Goal: Task Accomplishment & Management: Manage account settings

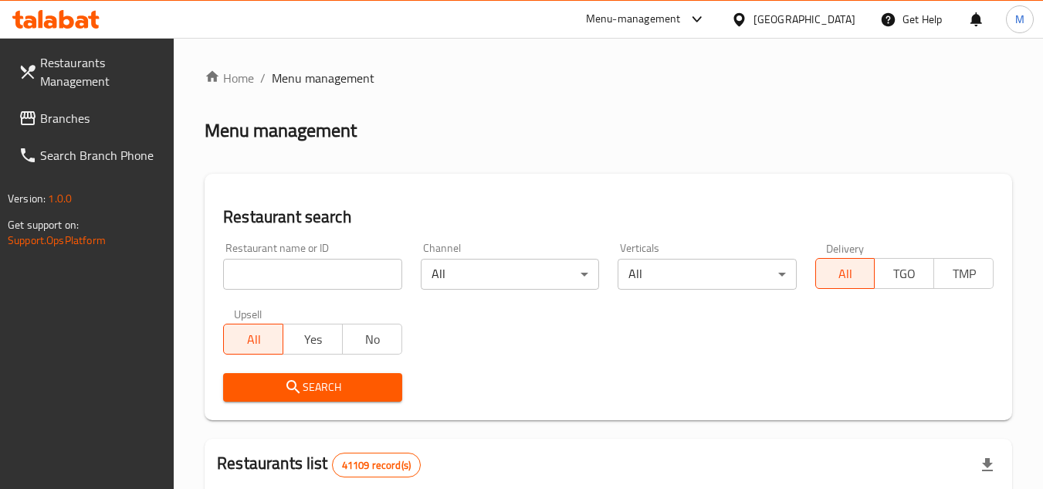
click at [348, 269] on input "search" at bounding box center [312, 274] width 178 height 31
click at [95, 123] on span "Branches" at bounding box center [101, 118] width 122 height 19
click at [107, 121] on span "Branches" at bounding box center [101, 118] width 122 height 19
click at [348, 272] on input "search" at bounding box center [312, 274] width 178 height 31
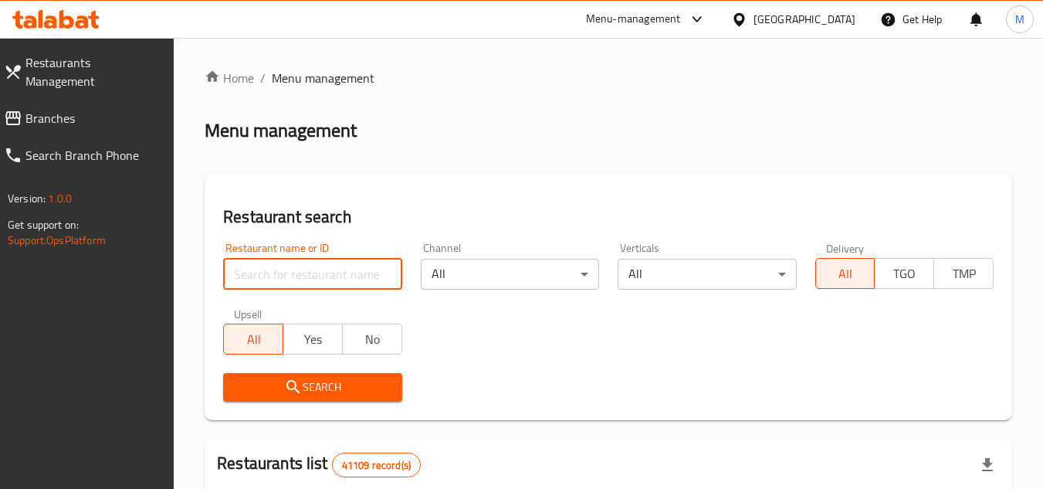
paste input "705357"
type input "705357"
click button "Search" at bounding box center [312, 387] width 178 height 29
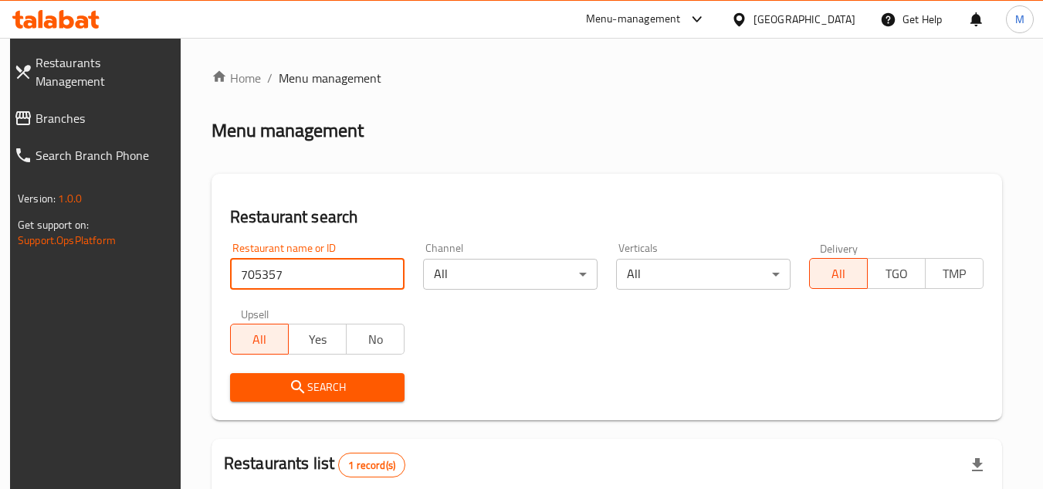
scroll to position [187, 0]
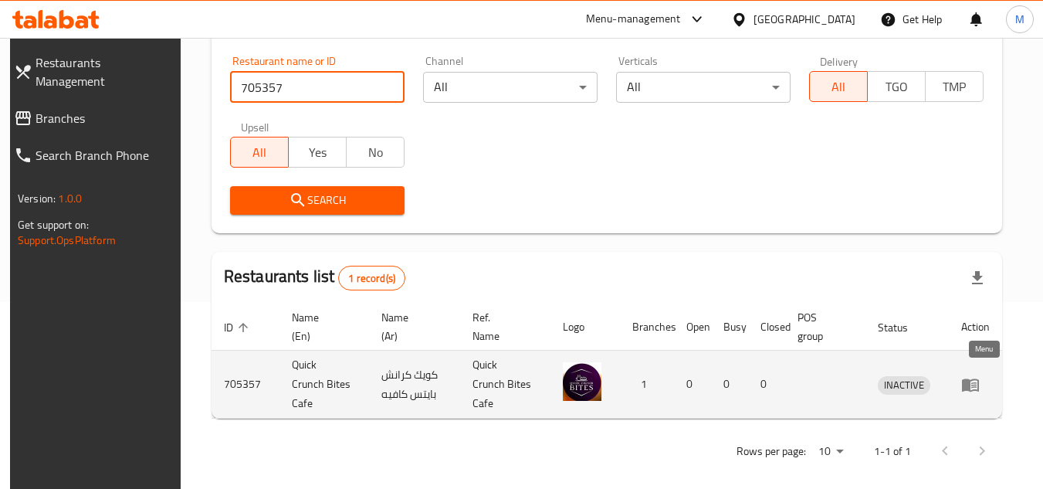
click at [977, 382] on icon "enhanced table" at bounding box center [974, 385] width 5 height 6
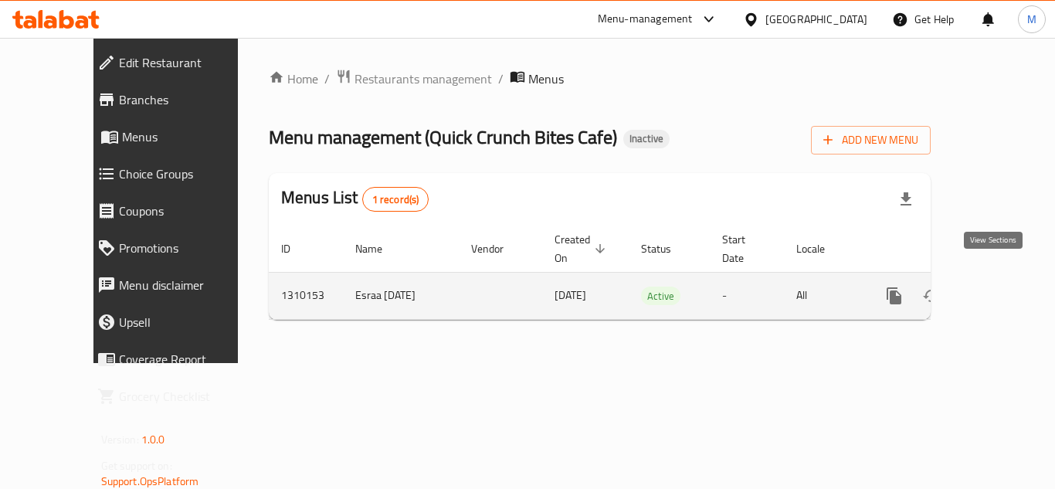
click at [996, 287] on icon "enhanced table" at bounding box center [1005, 296] width 19 height 19
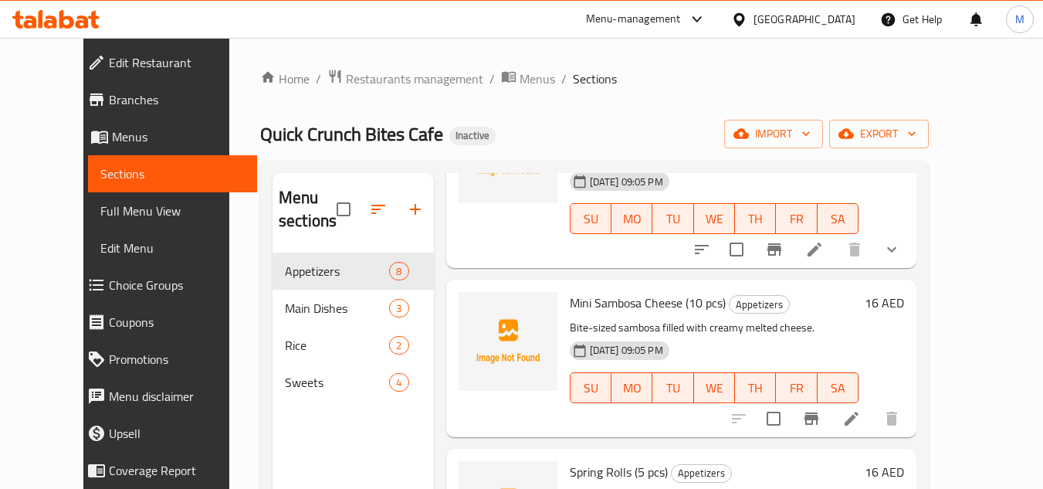
scroll to position [232, 0]
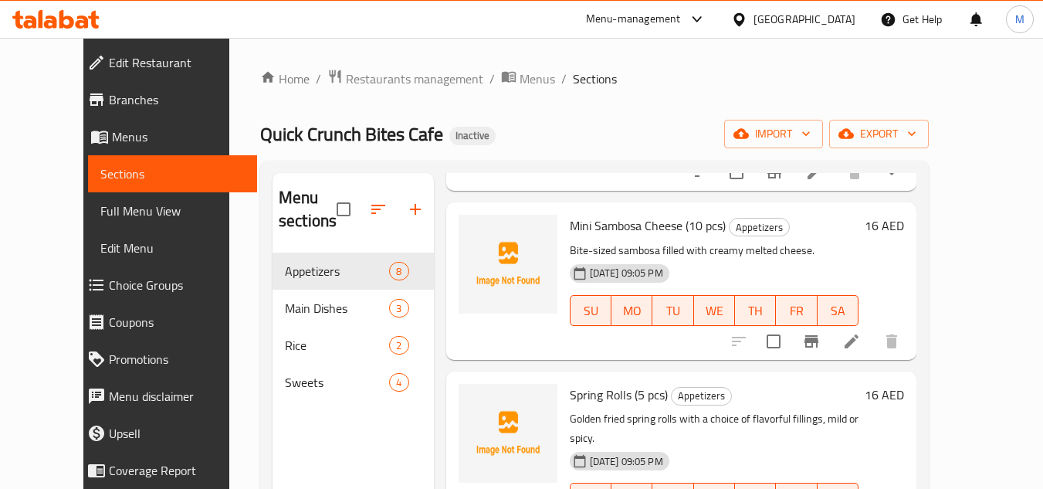
click at [538, 109] on div "Home / Restaurants management / Menus / Sections Quick Crunch Bites Cafe Inacti…" at bounding box center [594, 371] width 669 height 605
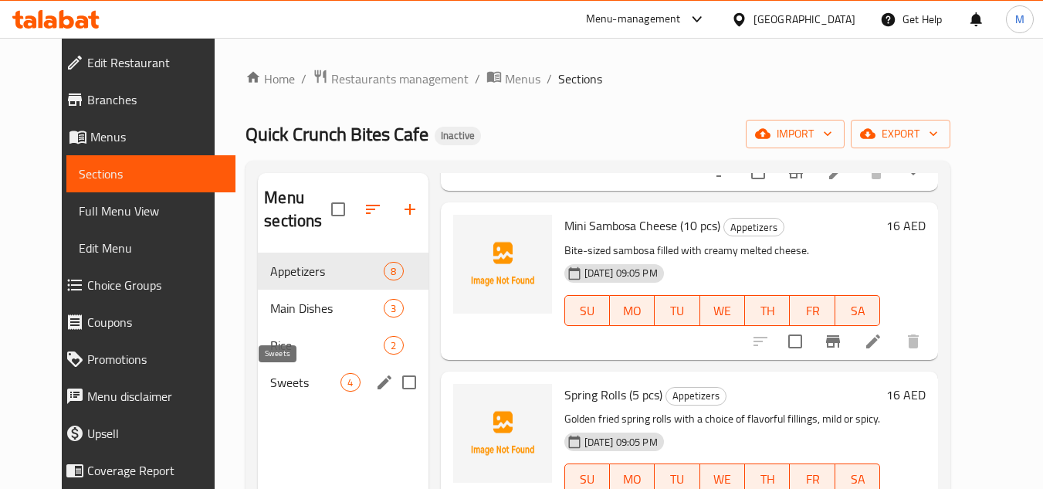
click at [271, 383] on span "Sweets" at bounding box center [305, 382] width 70 height 19
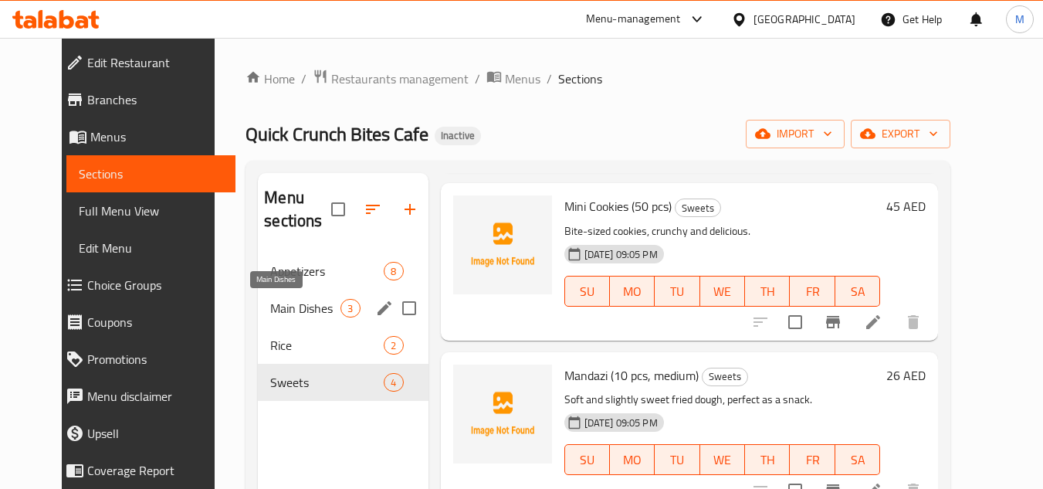
click at [270, 305] on span "Main Dishes" at bounding box center [305, 308] width 70 height 19
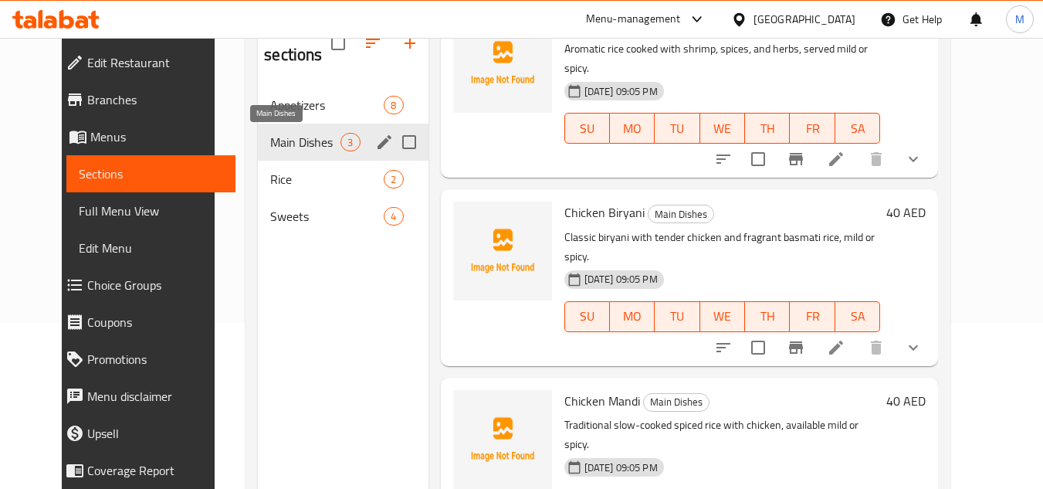
scroll to position [139, 0]
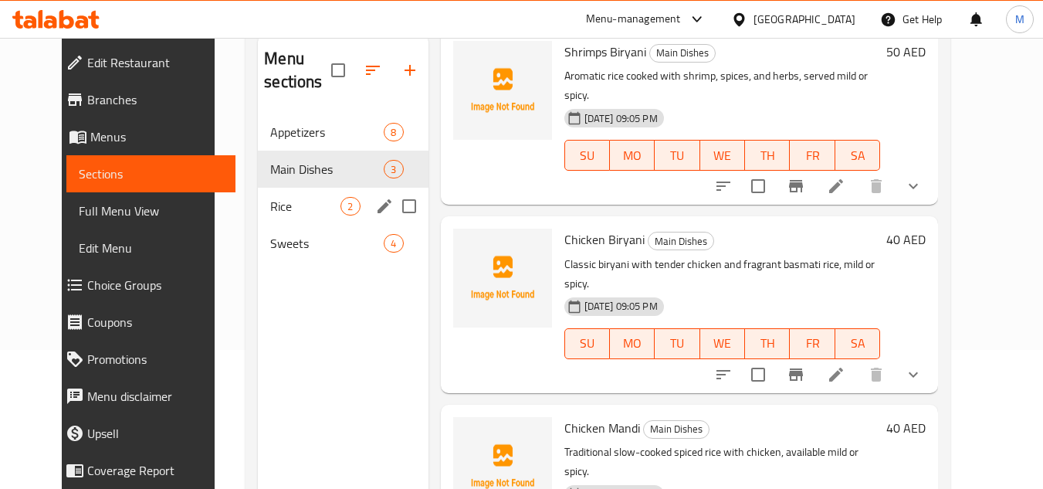
click at [268, 193] on div "Rice 2" at bounding box center [343, 206] width 170 height 37
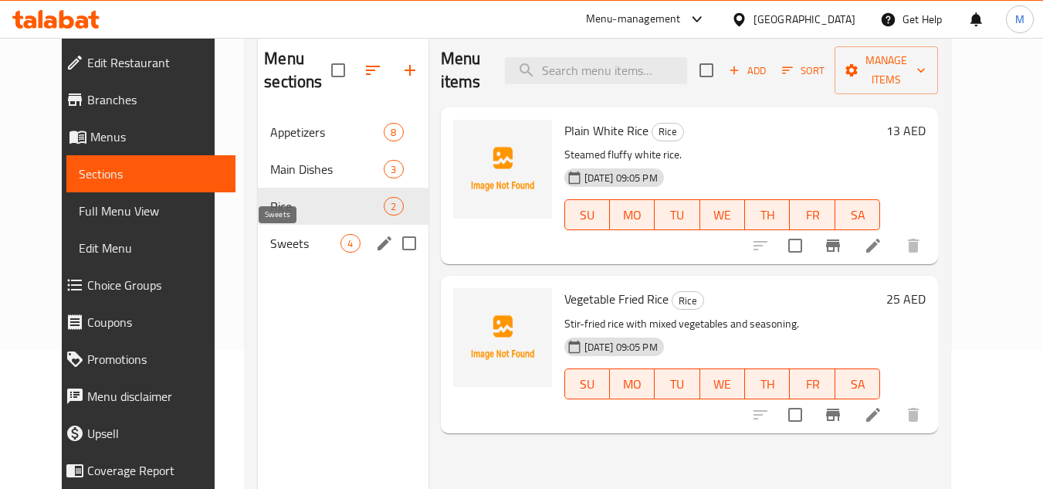
click at [273, 237] on span "Sweets" at bounding box center [305, 243] width 70 height 19
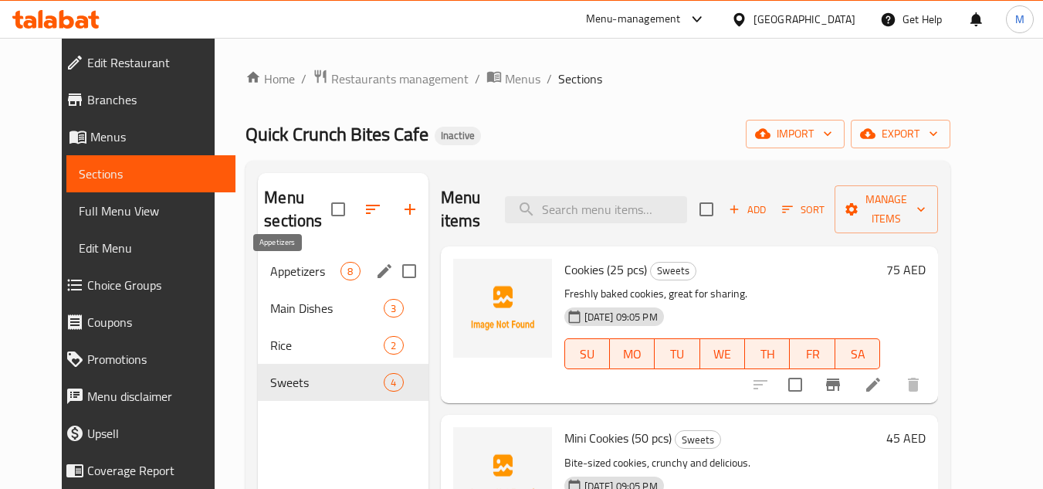
click at [270, 266] on span "Appetizers" at bounding box center [305, 271] width 70 height 19
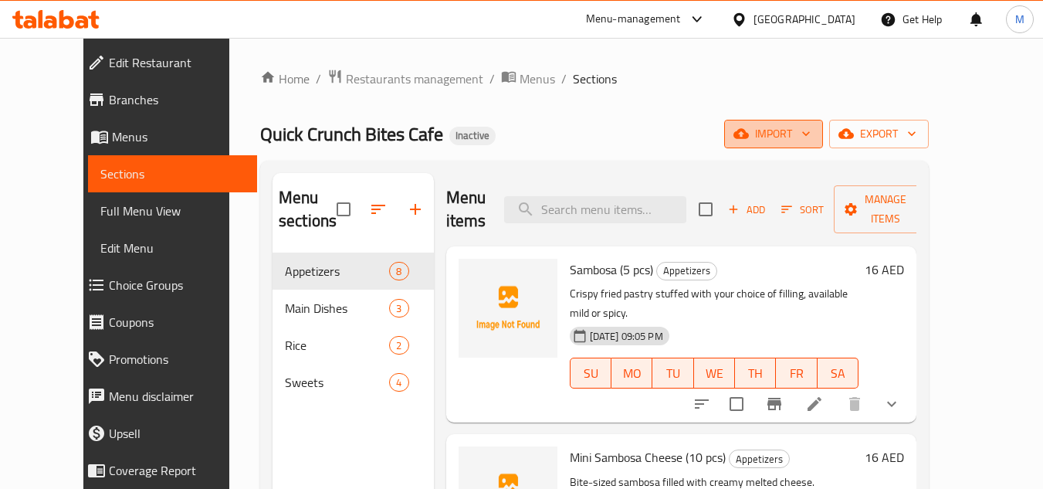
click at [811, 134] on span "import" at bounding box center [774, 133] width 74 height 19
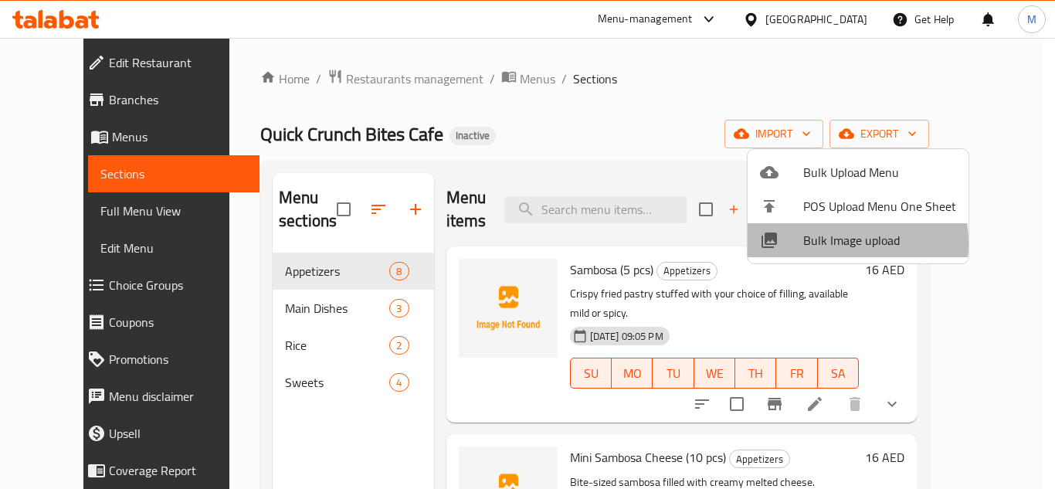
click at [816, 243] on span "Bulk Image upload" at bounding box center [879, 240] width 153 height 19
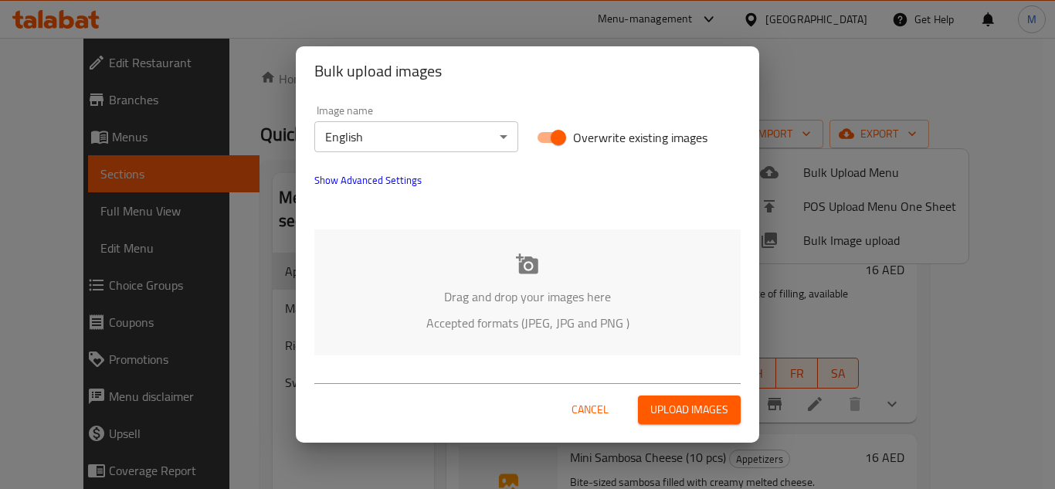
click at [336, 276] on div "Drag and drop your images here Accepted formats (JPEG, JPG and PNG )" at bounding box center [527, 292] width 426 height 126
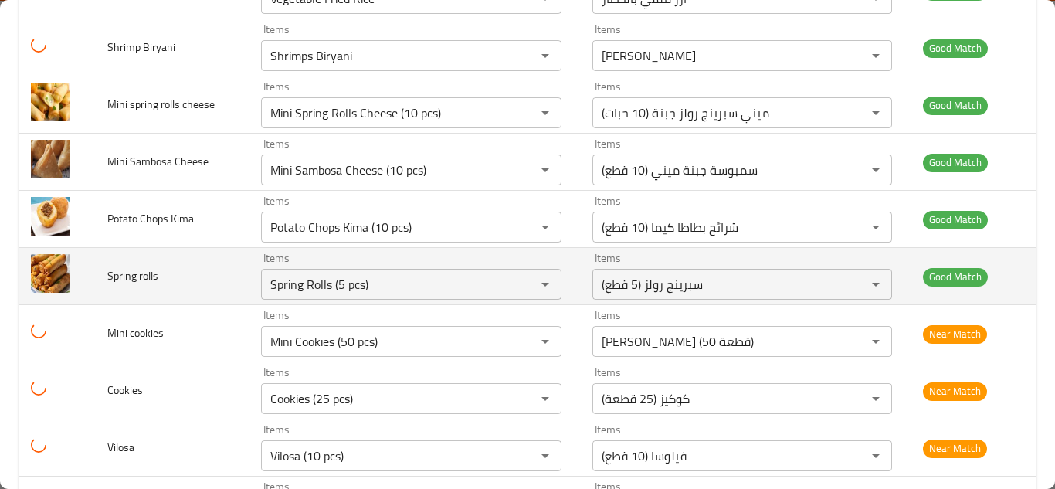
scroll to position [693, 0]
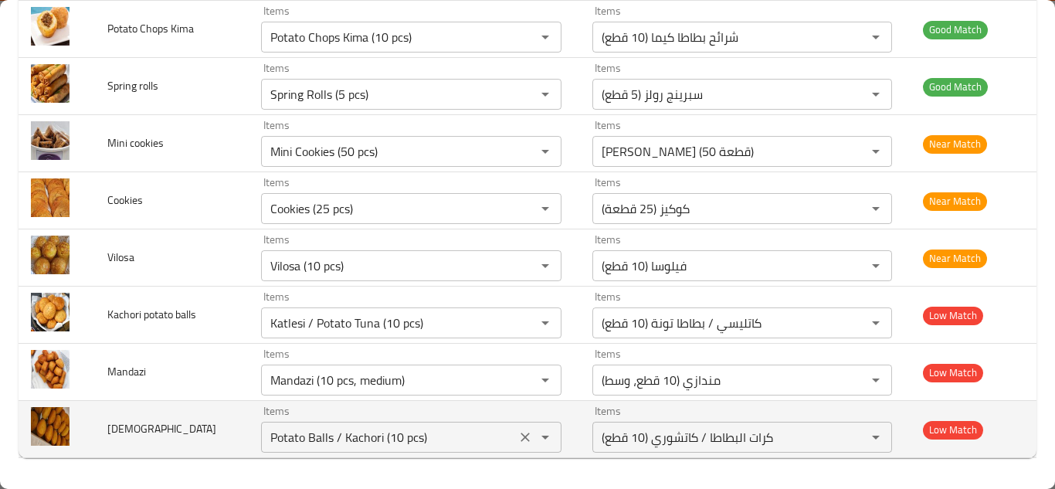
click at [303, 426] on input "Potato Balls / Kachori (10 pcs)" at bounding box center [389, 437] width 246 height 22
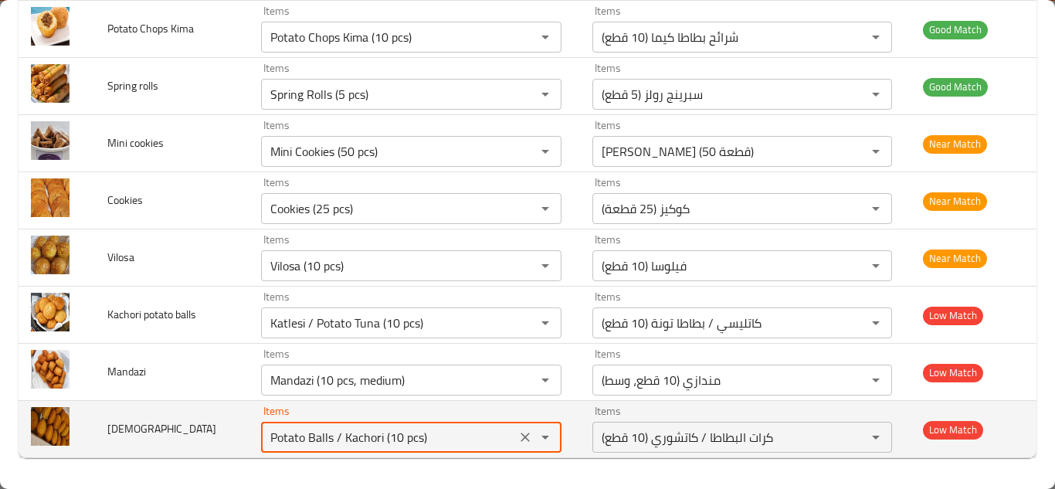
type input "j"
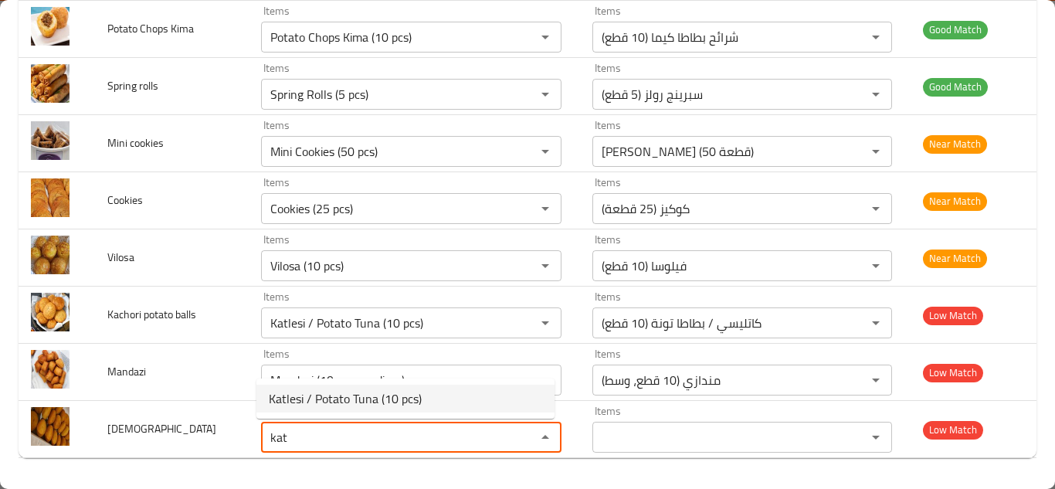
click at [293, 395] on span "Katlesi / Potato Tuna (10 pcs)" at bounding box center [345, 398] width 153 height 19
type input "Katlesi / Potato Tuna (10 pcs)"
type input "كاتليسي / بطاطا تونة (10 قطع)"
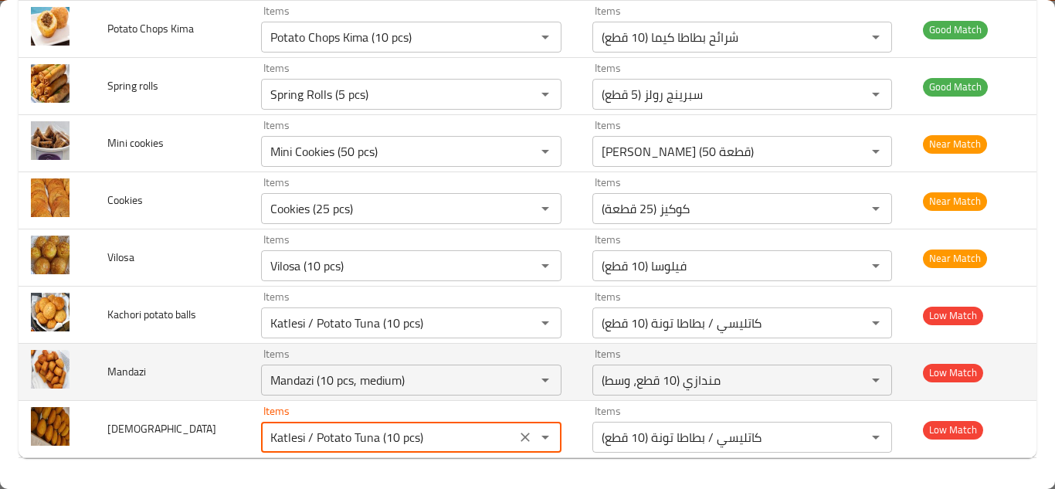
type input "Katlesi / Potato Tuna (10 pcs)"
click at [211, 358] on td "Mandazi" at bounding box center [172, 372] width 154 height 57
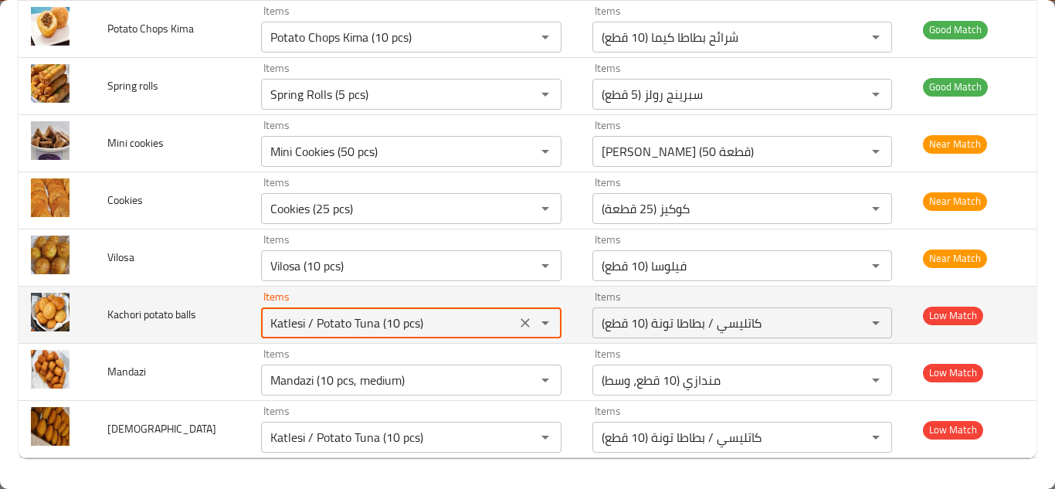
click at [328, 321] on balls "Katlesi / Potato Tuna (10 pcs)" at bounding box center [389, 323] width 246 height 22
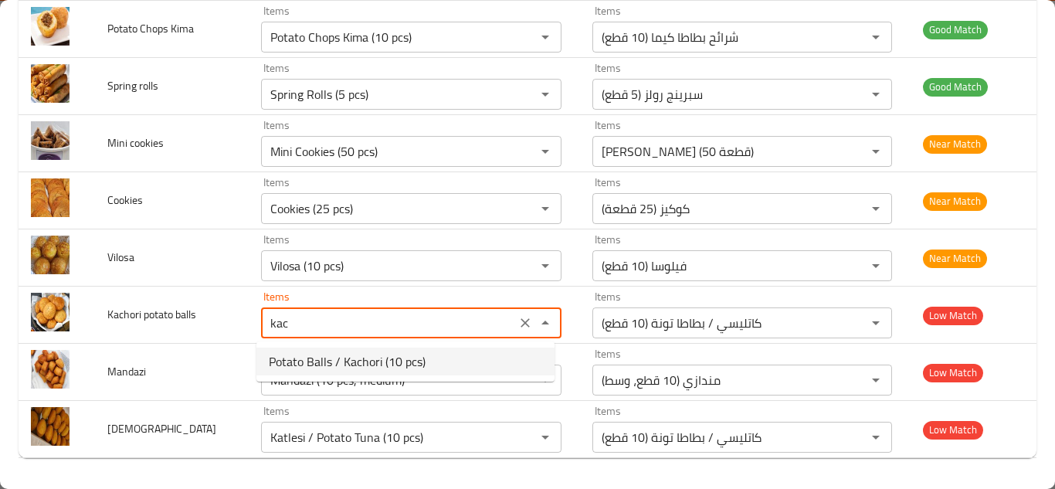
click at [351, 354] on span "Potato Balls / Kachori (10 pcs)" at bounding box center [347, 361] width 157 height 19
type balls "Potato Balls / Kachori (10 pcs)"
type balls-ar "كرات البطاطا / كاتشوري (10 قطع)"
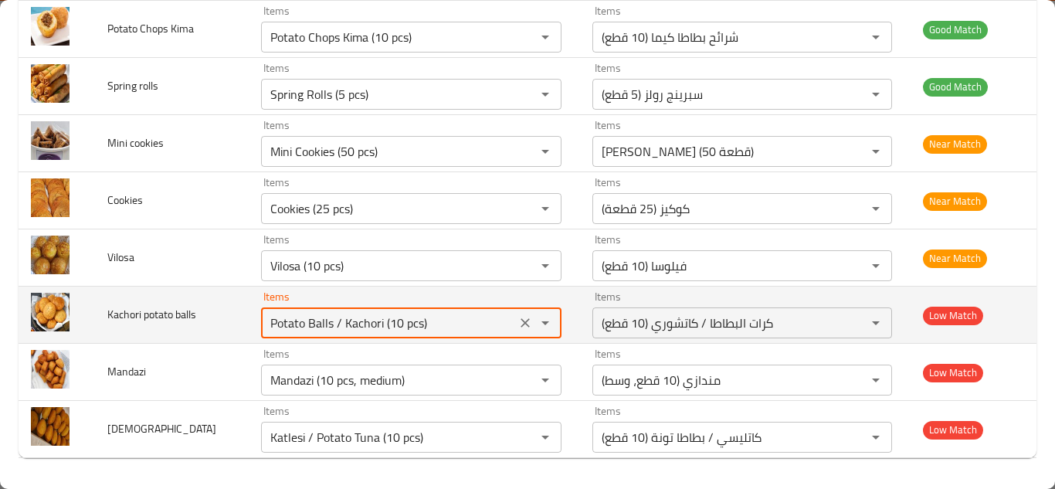
type balls "Potato Balls / Kachori (10 pcs)"
click at [215, 300] on td "Kachori potato balls" at bounding box center [172, 315] width 154 height 57
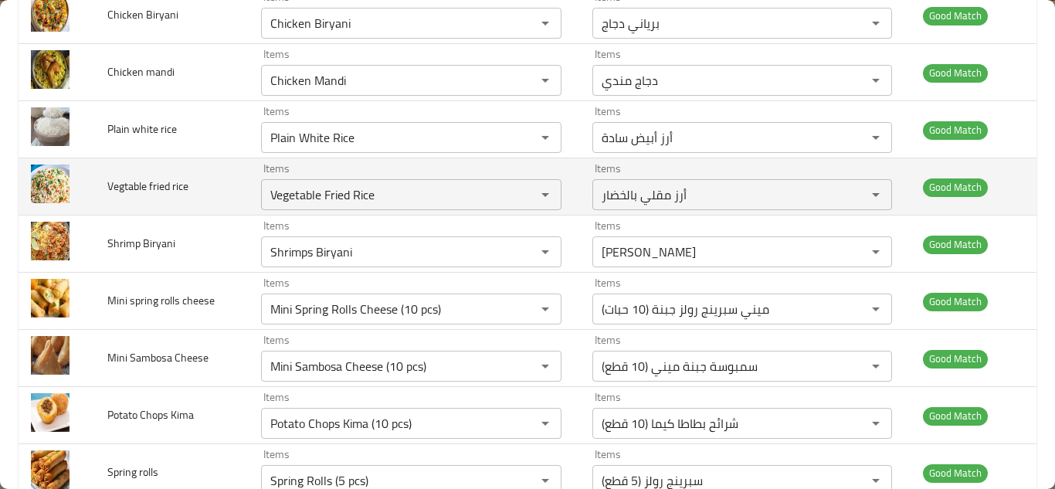
scroll to position [229, 0]
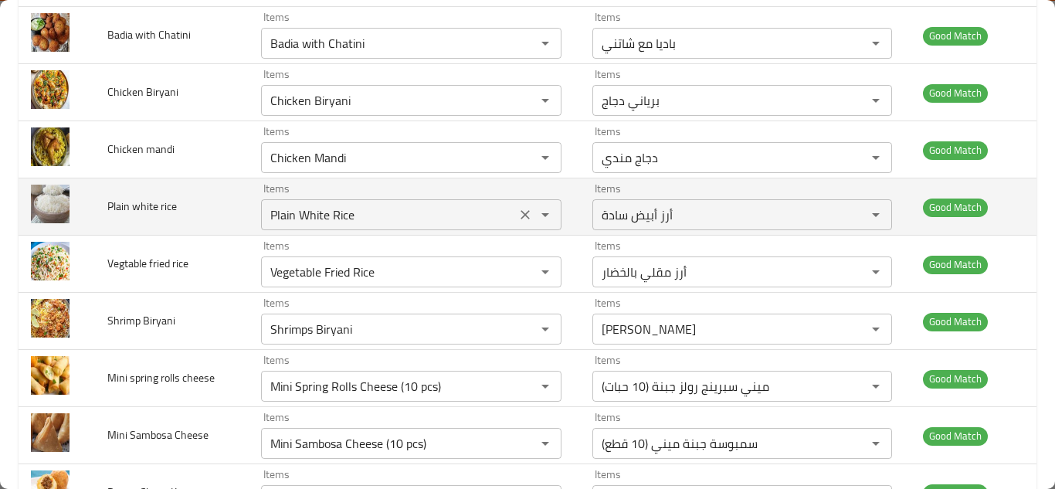
click at [517, 210] on icon "Clear" at bounding box center [524, 214] width 15 height 15
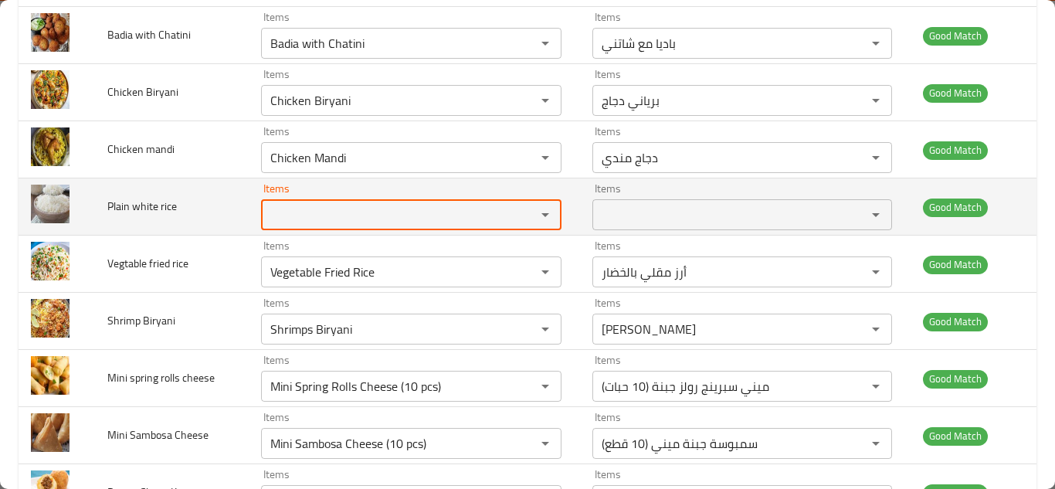
click at [160, 209] on span "Plain white rice" at bounding box center [142, 206] width 70 height 20
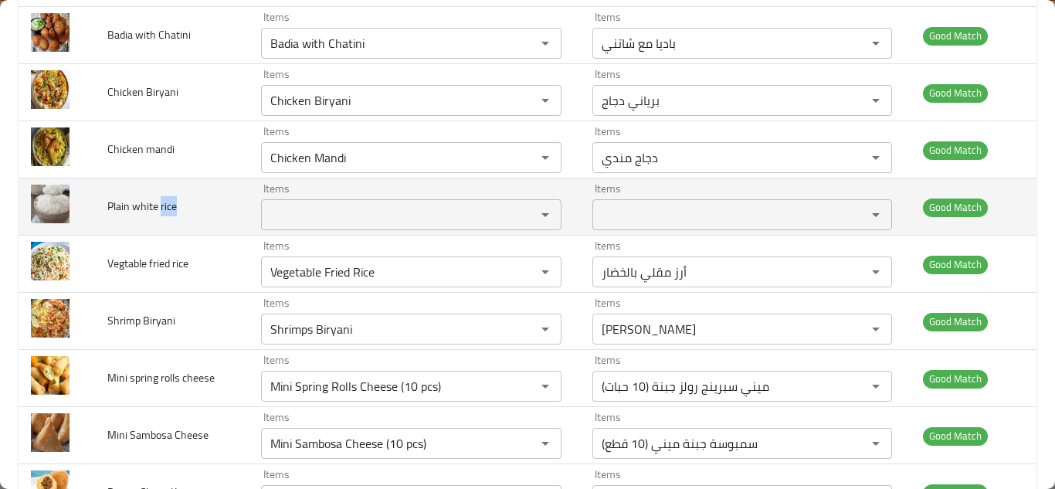
click at [160, 209] on span "Plain white rice" at bounding box center [142, 206] width 70 height 20
copy span "Plain white rice"
click at [209, 207] on td "Plain white rice" at bounding box center [172, 206] width 154 height 57
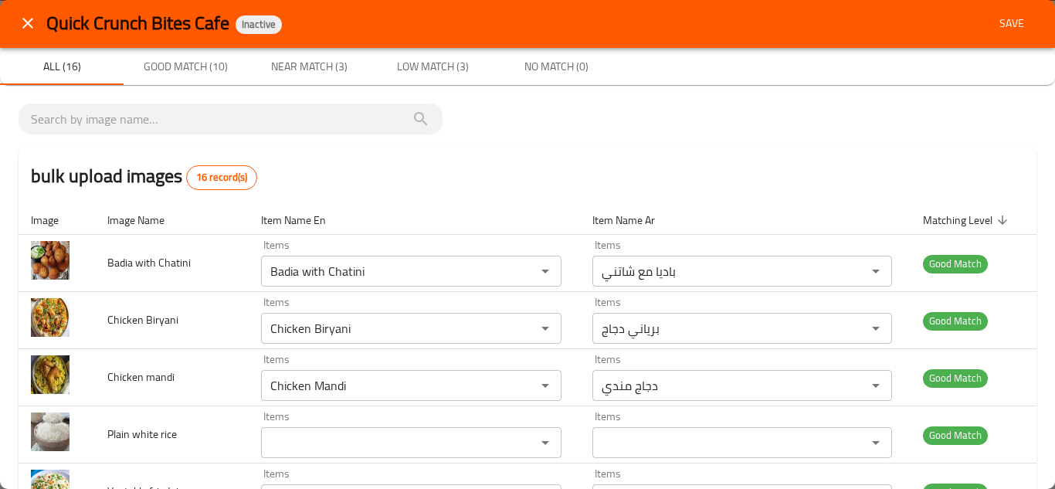
scroll to position [0, 0]
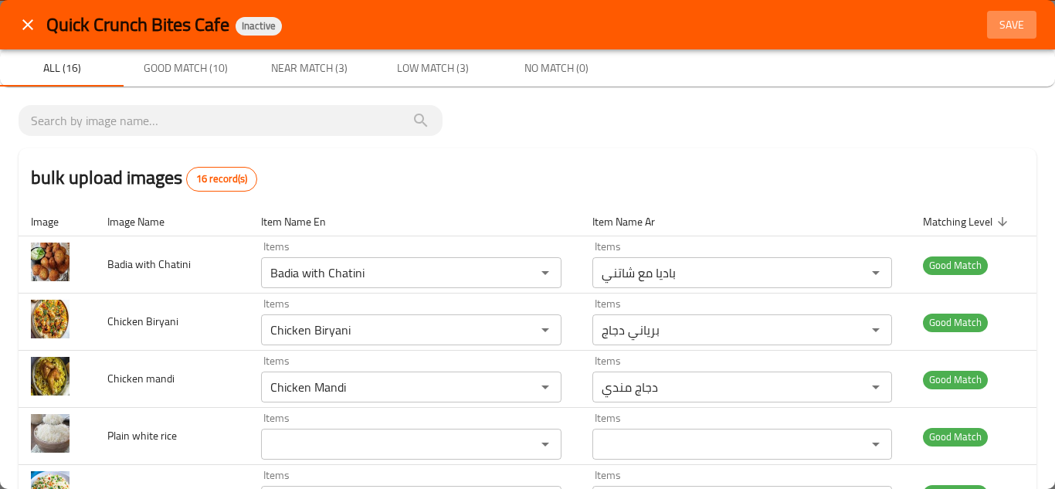
click at [1004, 29] on span "Save" at bounding box center [1011, 24] width 37 height 19
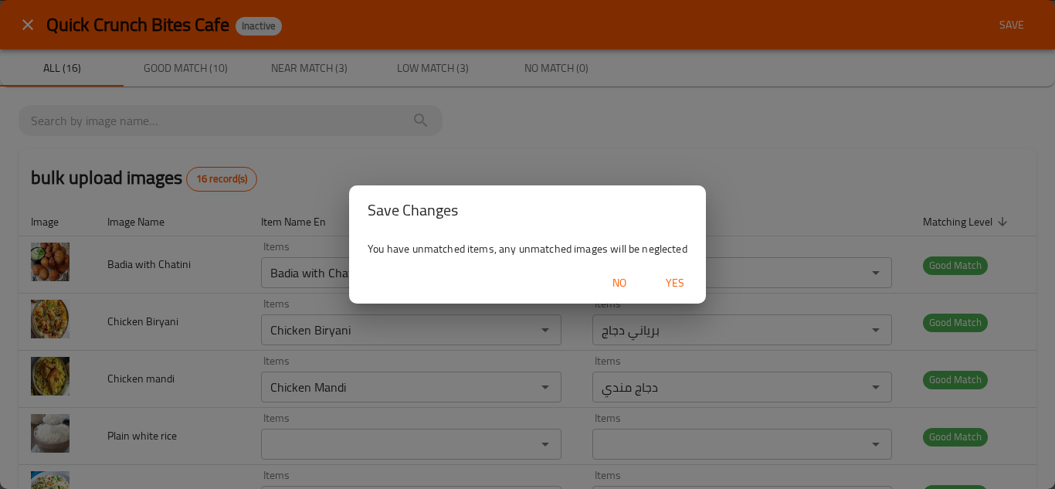
click at [676, 286] on span "Yes" at bounding box center [674, 282] width 37 height 19
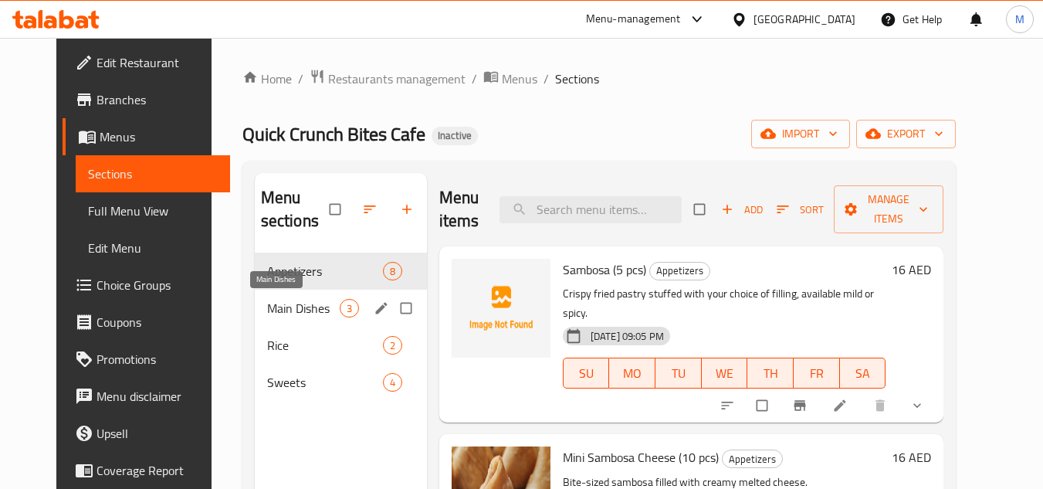
click at [278, 305] on span "Main Dishes" at bounding box center [303, 308] width 73 height 19
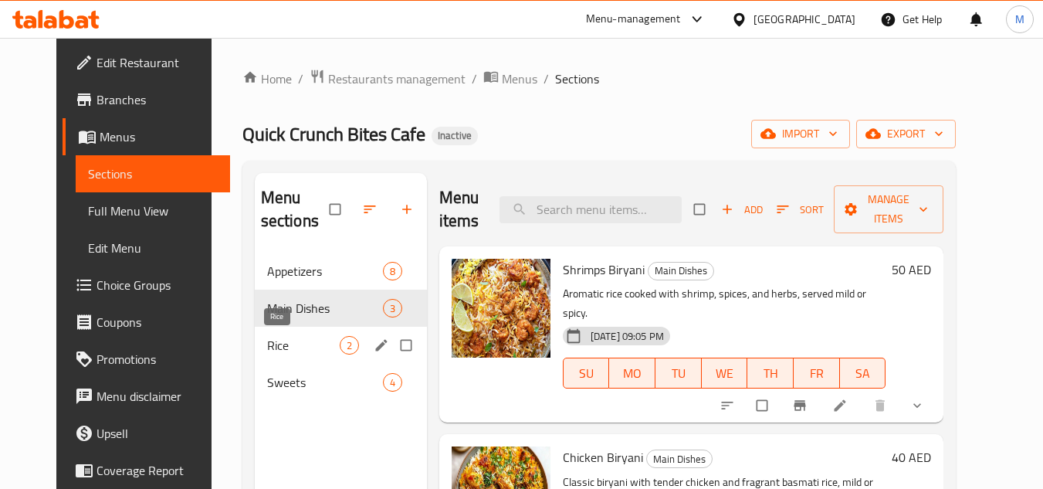
click at [267, 342] on span "Rice" at bounding box center [303, 345] width 73 height 19
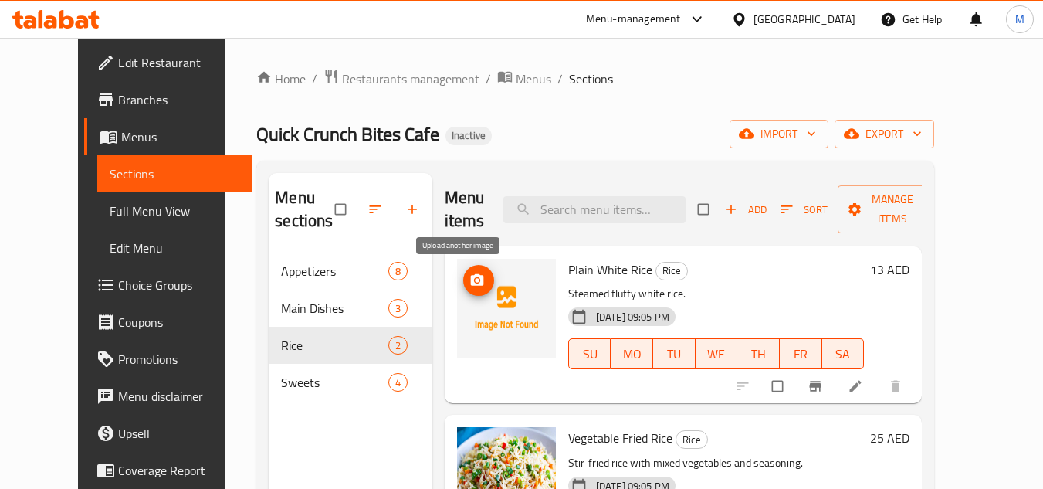
click at [466, 269] on button "upload picture" at bounding box center [478, 280] width 31 height 31
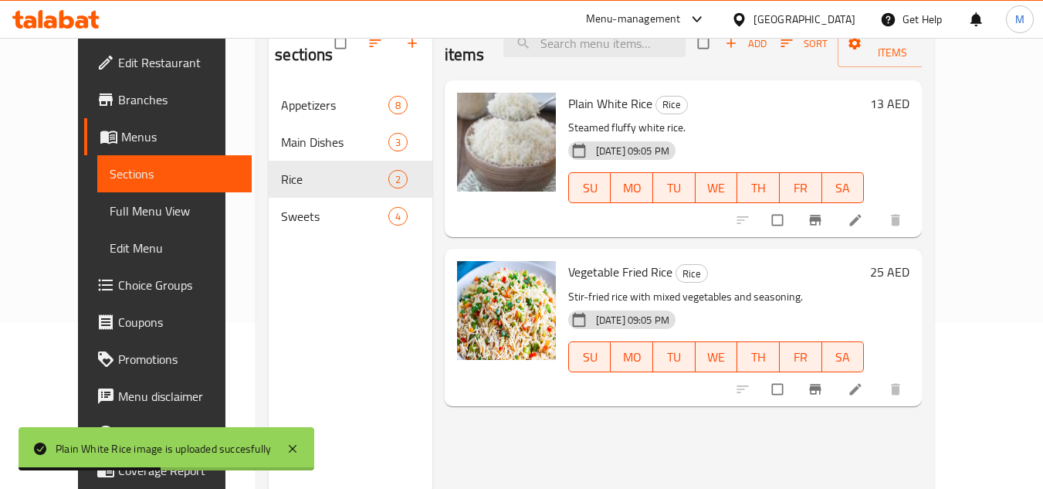
scroll to position [139, 0]
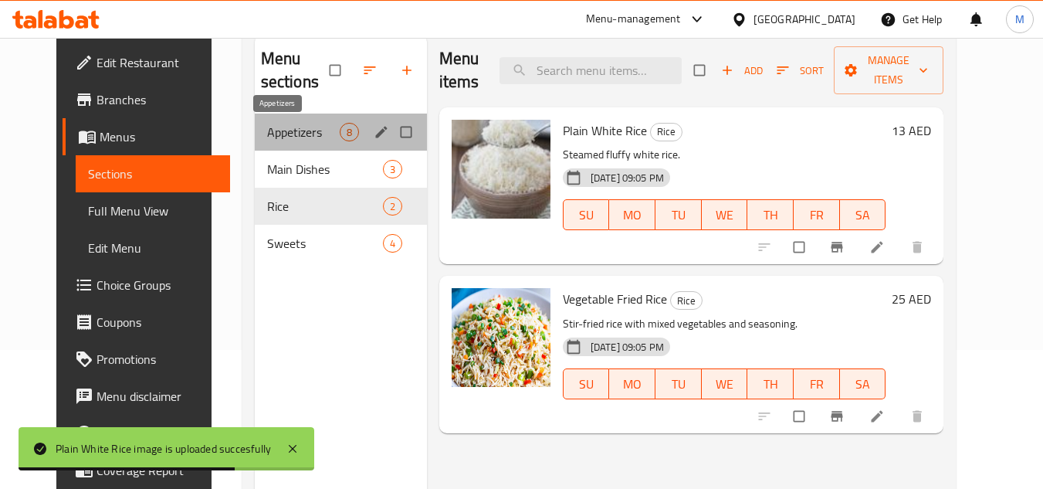
click at [293, 130] on span "Appetizers" at bounding box center [303, 132] width 73 height 19
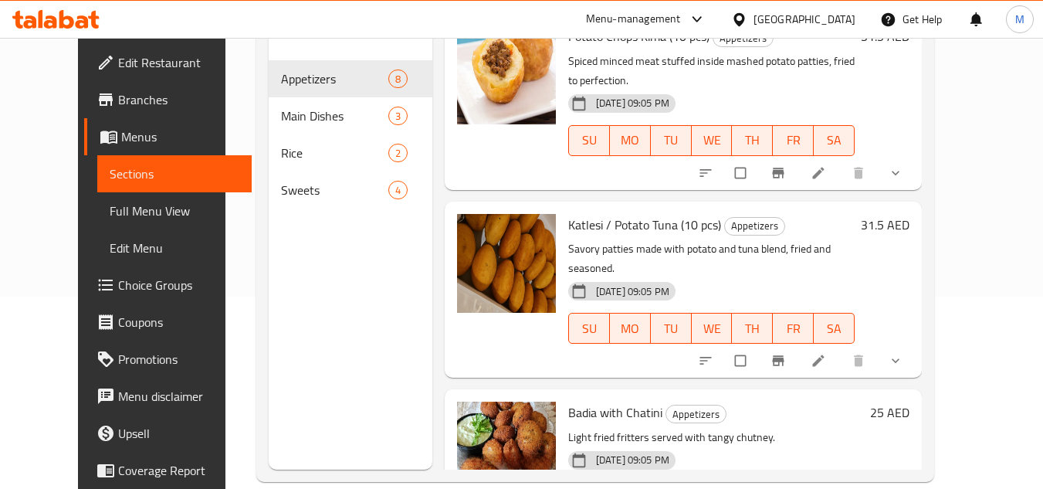
scroll to position [216, 0]
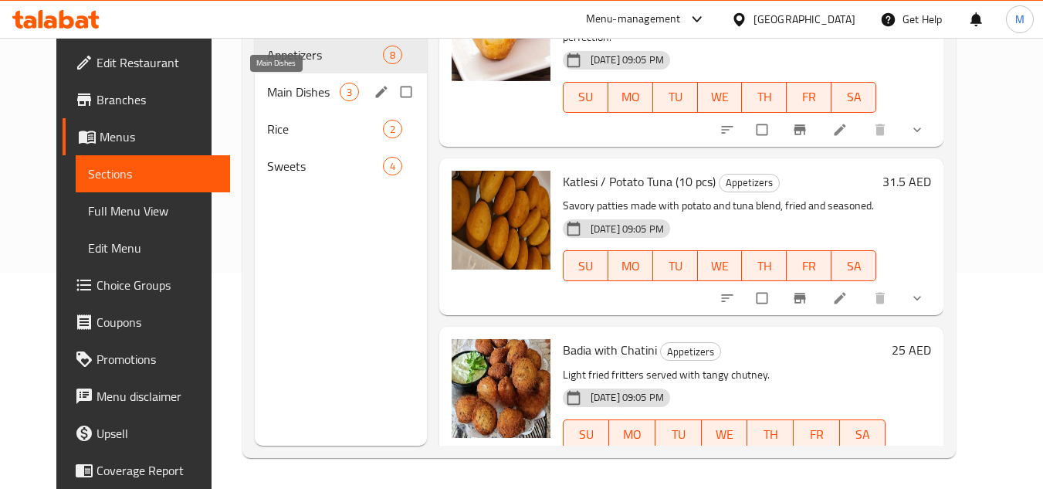
click at [289, 89] on span "Main Dishes" at bounding box center [303, 92] width 73 height 19
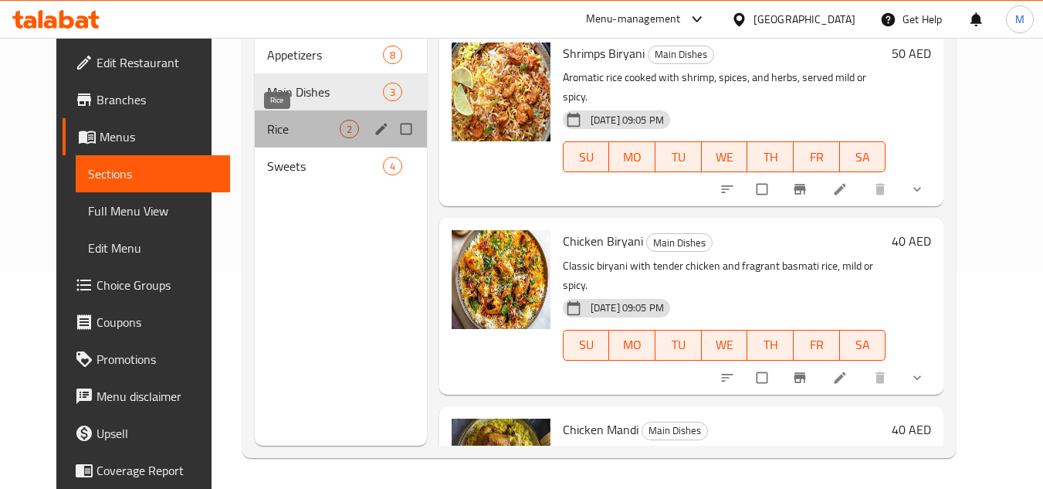
click at [287, 133] on span "Rice" at bounding box center [303, 129] width 73 height 19
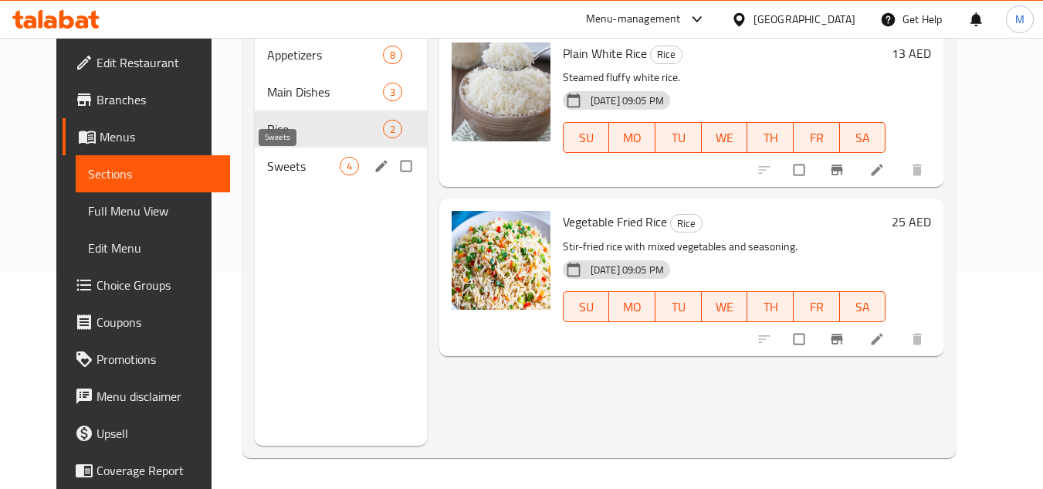
click at [267, 159] on span "Sweets" at bounding box center [303, 166] width 73 height 19
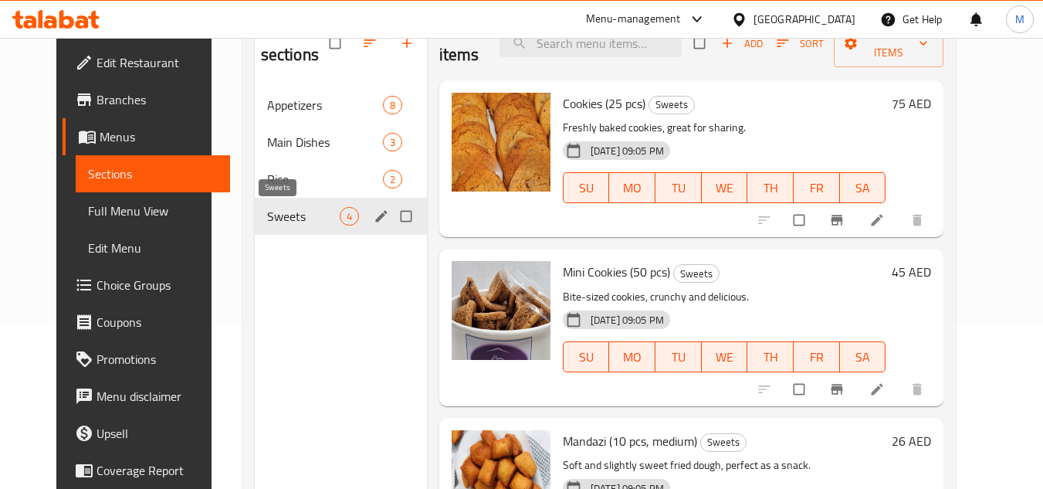
scroll to position [139, 0]
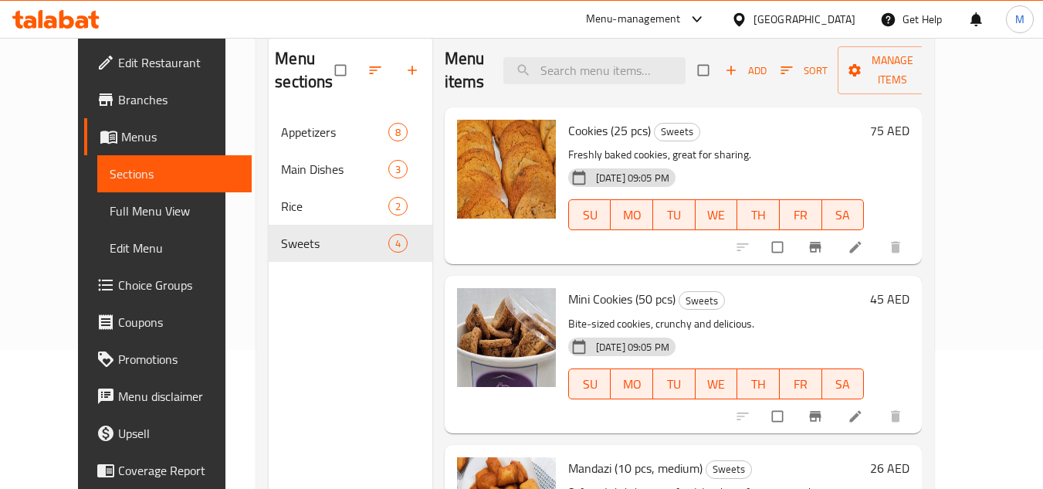
click at [851, 124] on h6 "Cookies (25 pcs) Sweets" at bounding box center [716, 131] width 297 height 22
click at [118, 61] on span "Edit Restaurant" at bounding box center [179, 62] width 122 height 19
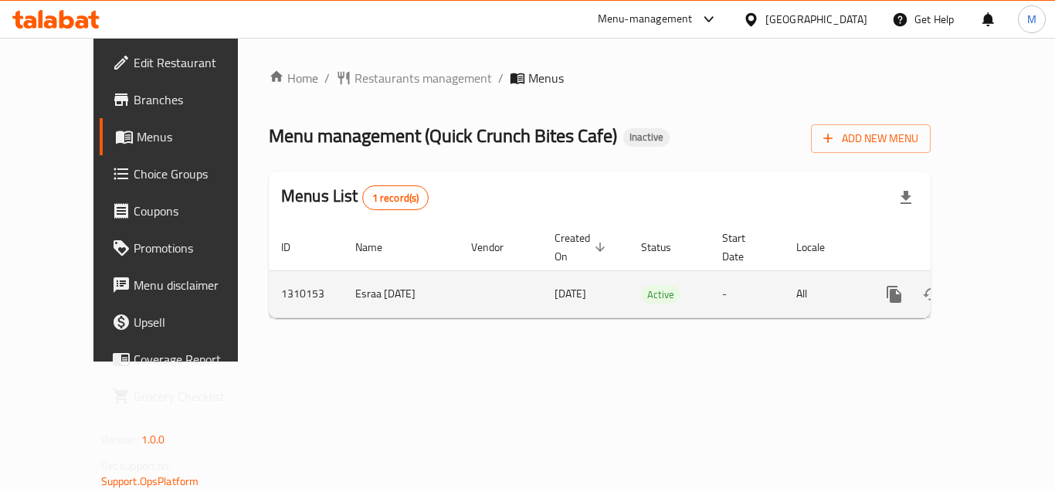
click at [996, 285] on icon "enhanced table" at bounding box center [1005, 294] width 19 height 19
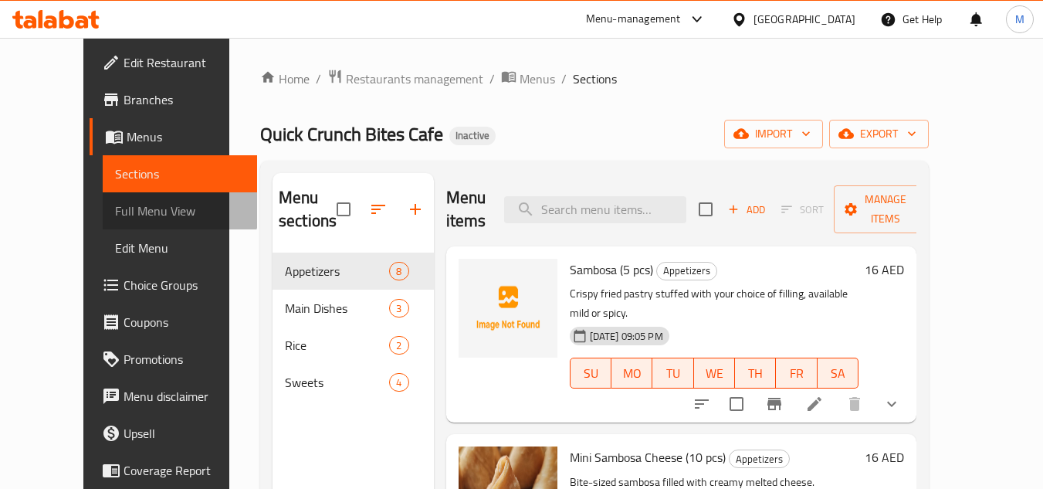
click at [115, 205] on span "Full Menu View" at bounding box center [180, 211] width 131 height 19
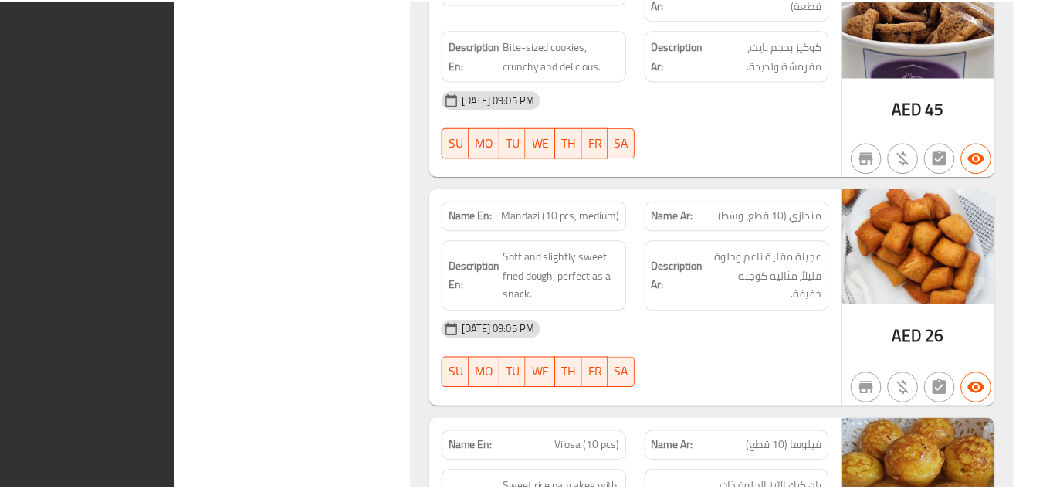
scroll to position [4809, 0]
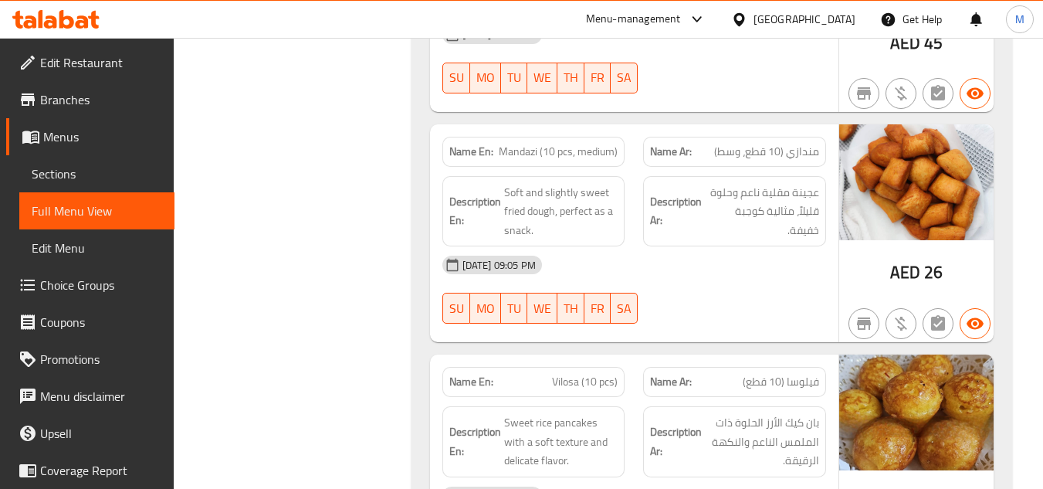
click at [57, 20] on icon at bounding box center [55, 19] width 87 height 19
